Goal: Check status

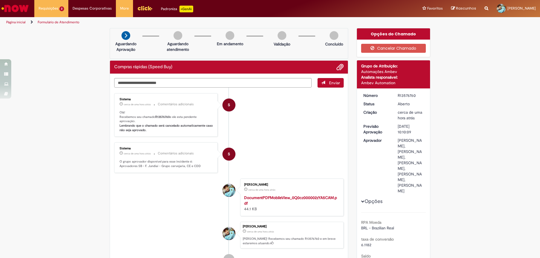
click at [0, 0] on link "Exibir Todas as Solicitações" at bounding box center [0, 0] width 0 height 0
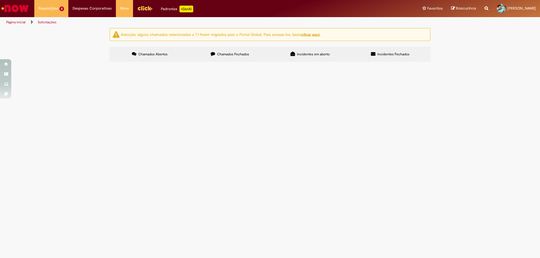
click at [257, 57] on label "Chamados Fechados" at bounding box center [230, 54] width 80 height 15
click at [0, 0] on span "LAMPADAS PARA MEZANINO" at bounding box center [0, 0] width 0 height 0
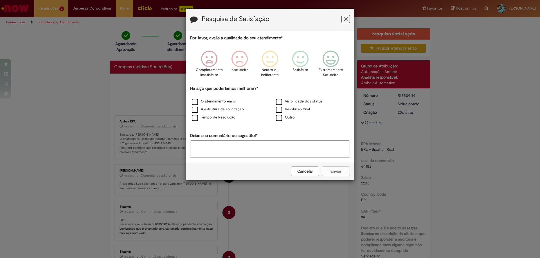
click at [347, 19] on button "Feedback" at bounding box center [345, 19] width 8 height 8
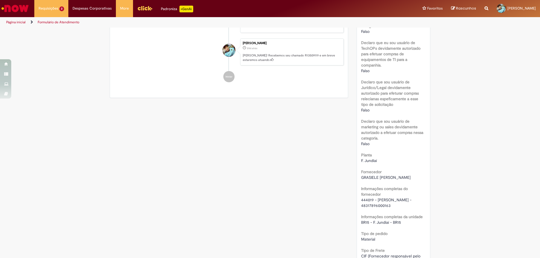
scroll to position [394, 0]
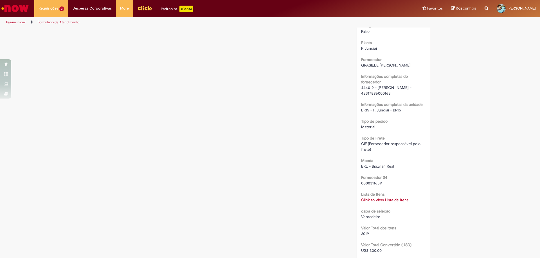
click at [387, 198] on link "Click to view Lista de Itens" at bounding box center [384, 200] width 47 height 5
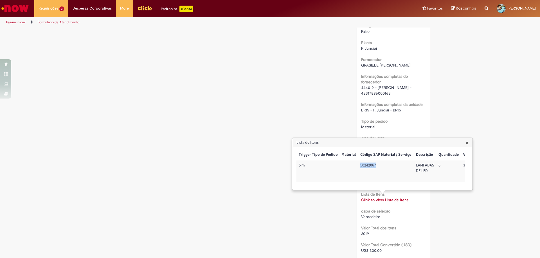
drag, startPoint x: 375, startPoint y: 165, endPoint x: 351, endPoint y: 166, distance: 24.2
click at [351, 166] on tr "Sim 50242067 LAMPADAS DE LED 6 336,50 2.019,00 Nacional: Alíquota ICMS 0%,7%, 1…" at bounding box center [496, 171] width 401 height 22
copy tr "50242067"
click at [337, 152] on th "Trigger Tipo de Pedido = Material" at bounding box center [327, 155] width 62 height 10
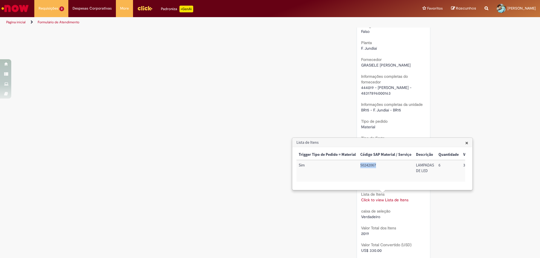
drag, startPoint x: 377, startPoint y: 166, endPoint x: 360, endPoint y: 165, distance: 17.2
click at [360, 165] on td "50242067" at bounding box center [386, 171] width 56 height 22
copy td "50242067"
click at [208, 126] on div "Verificar Código de Barras Aguardando Aprovação Aguardando atendimento Em andam…" at bounding box center [269, 70] width 329 height 871
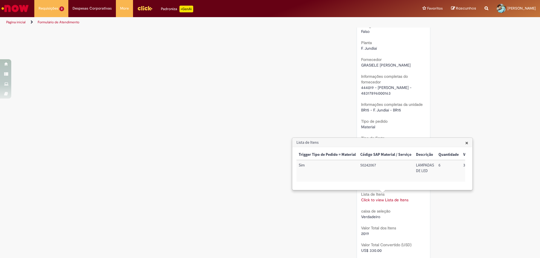
click at [466, 143] on span "×" at bounding box center [466, 143] width 3 height 8
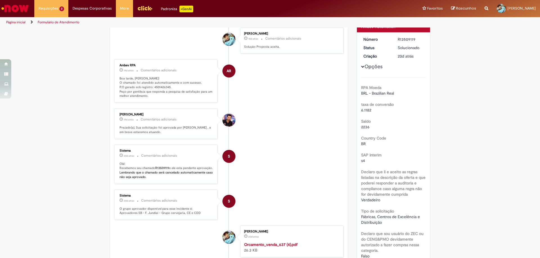
scroll to position [0, 0]
